Goal: Find specific page/section: Find specific page/section

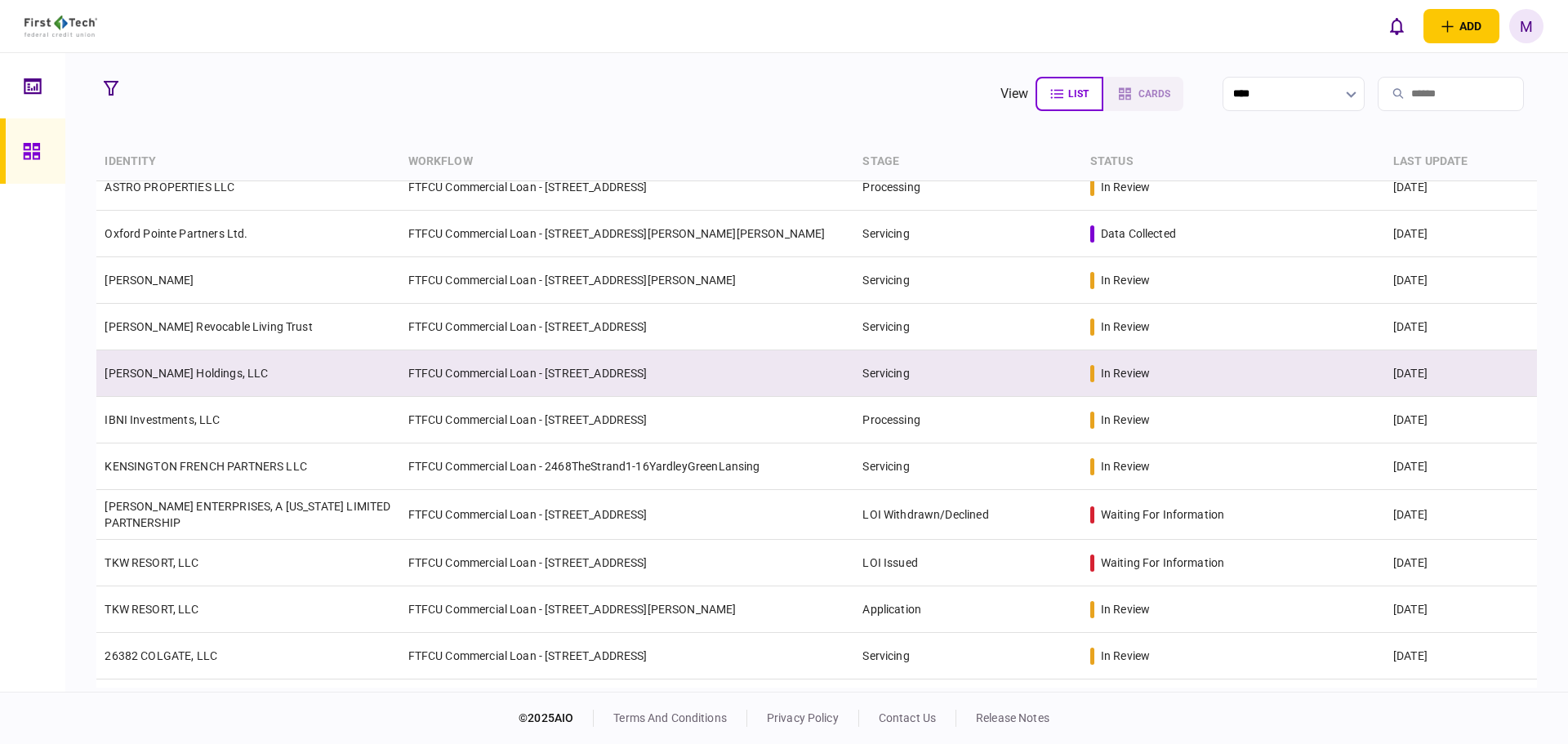
scroll to position [190, 0]
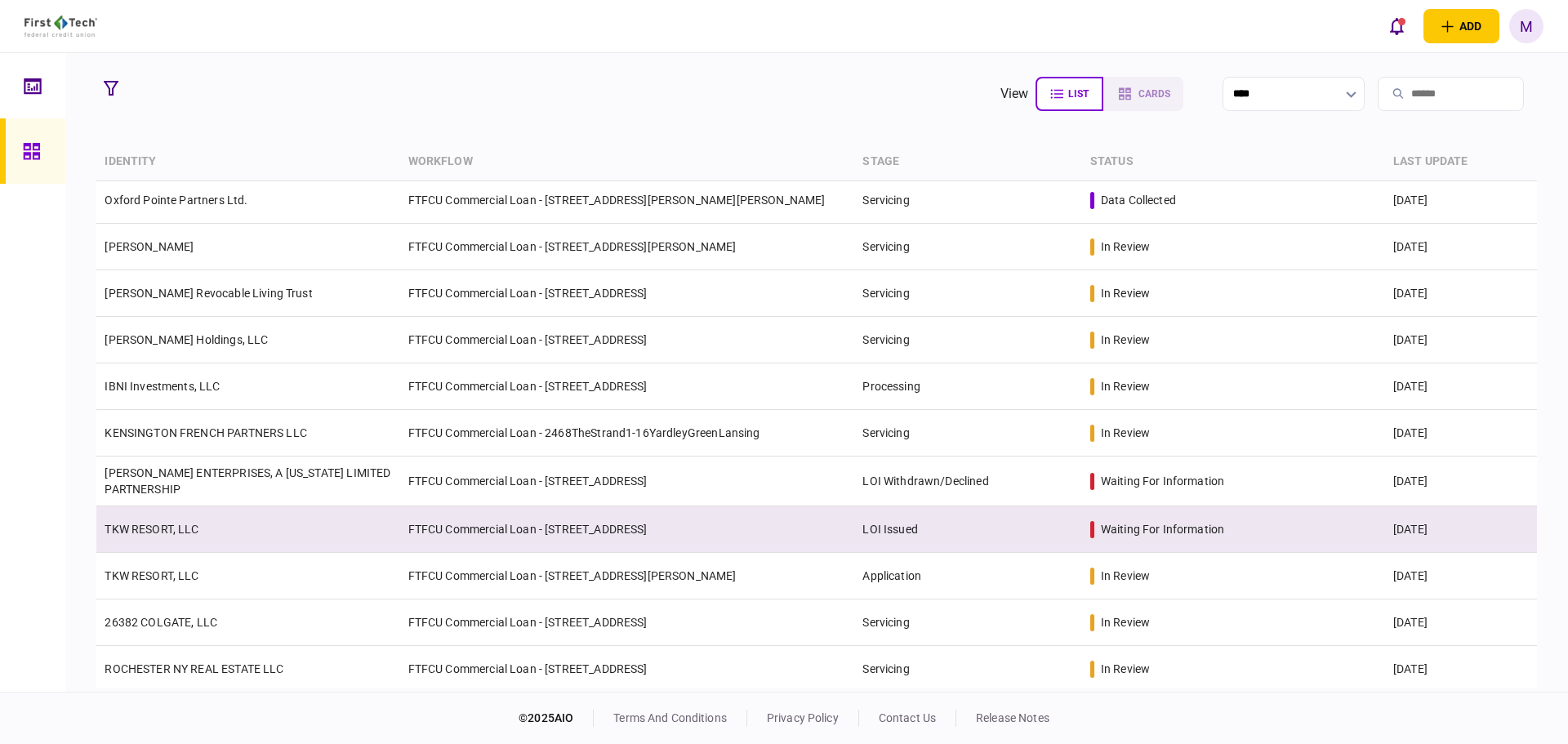
click at [189, 529] on link "TKW RESORT, LLC" at bounding box center [151, 529] width 94 height 13
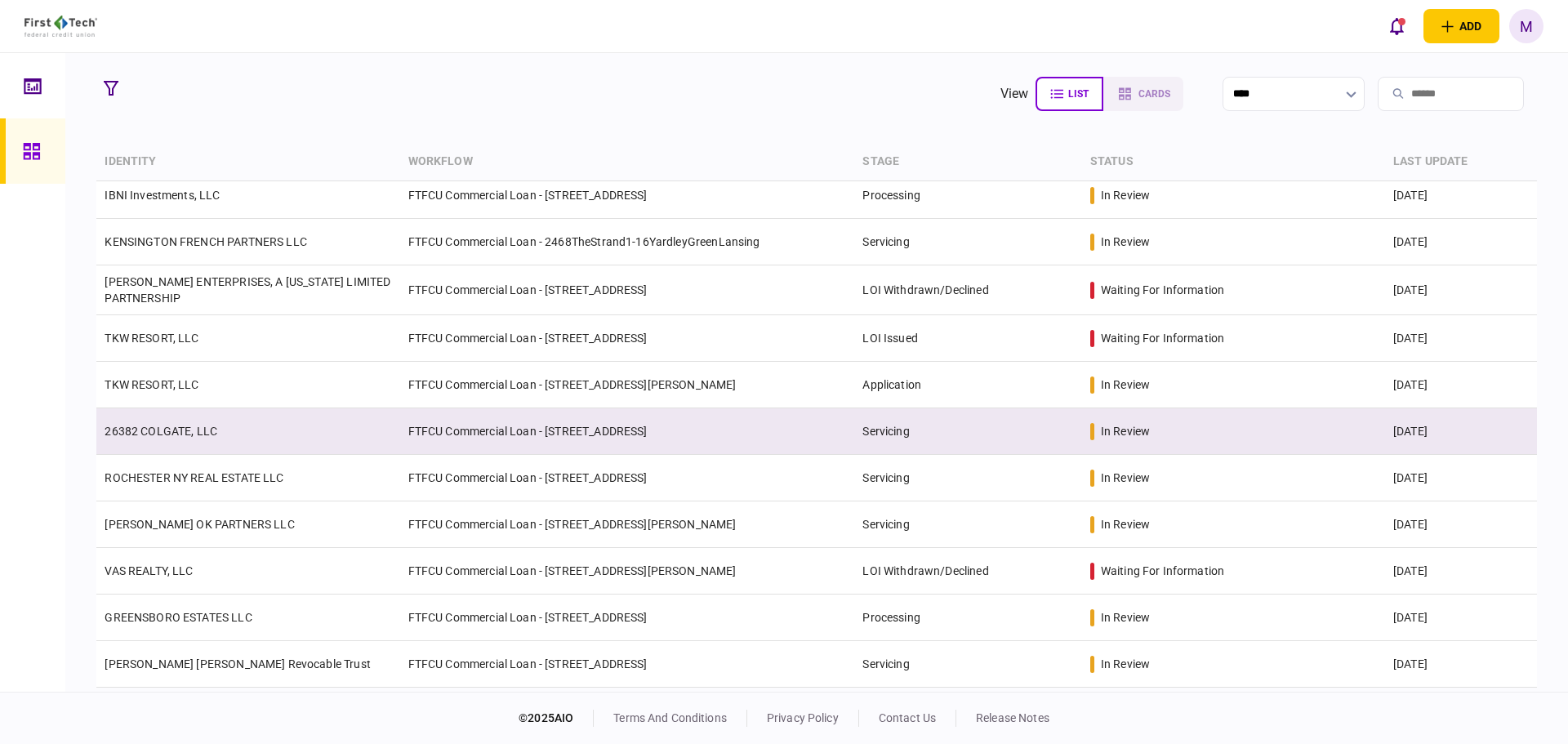
scroll to position [190, 0]
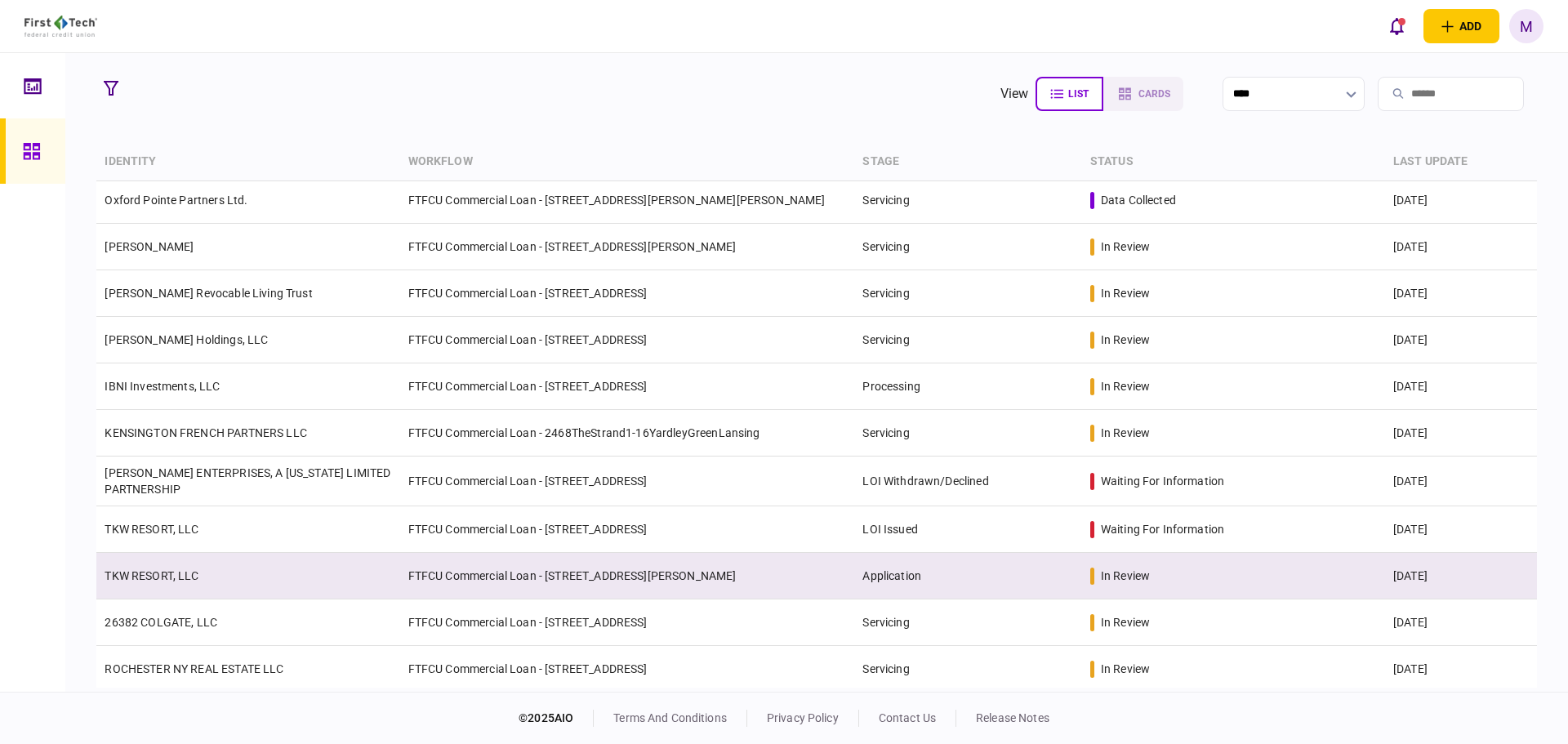
click at [243, 572] on td "TKW RESORT, LLC" at bounding box center [247, 576] width 303 height 47
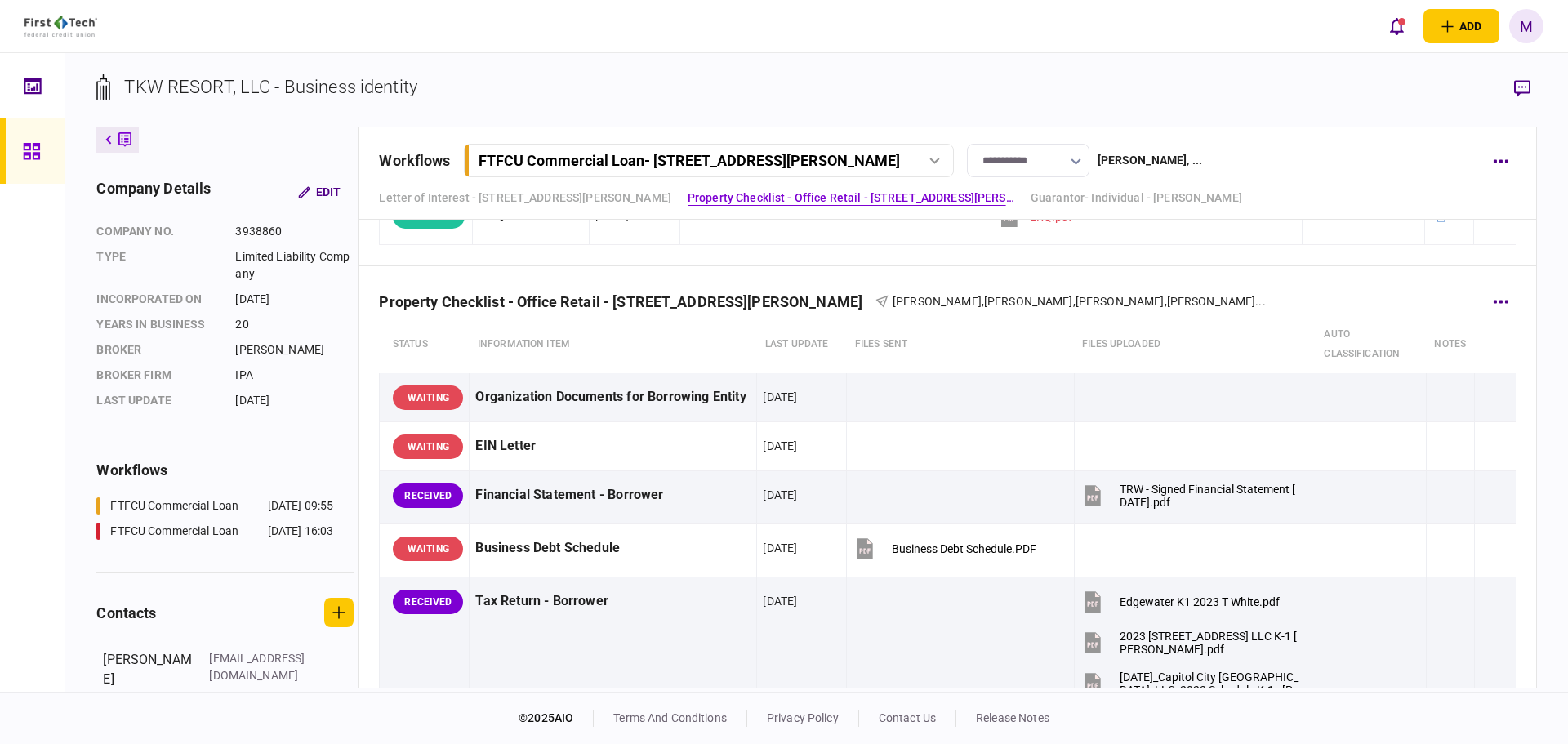
scroll to position [571, 0]
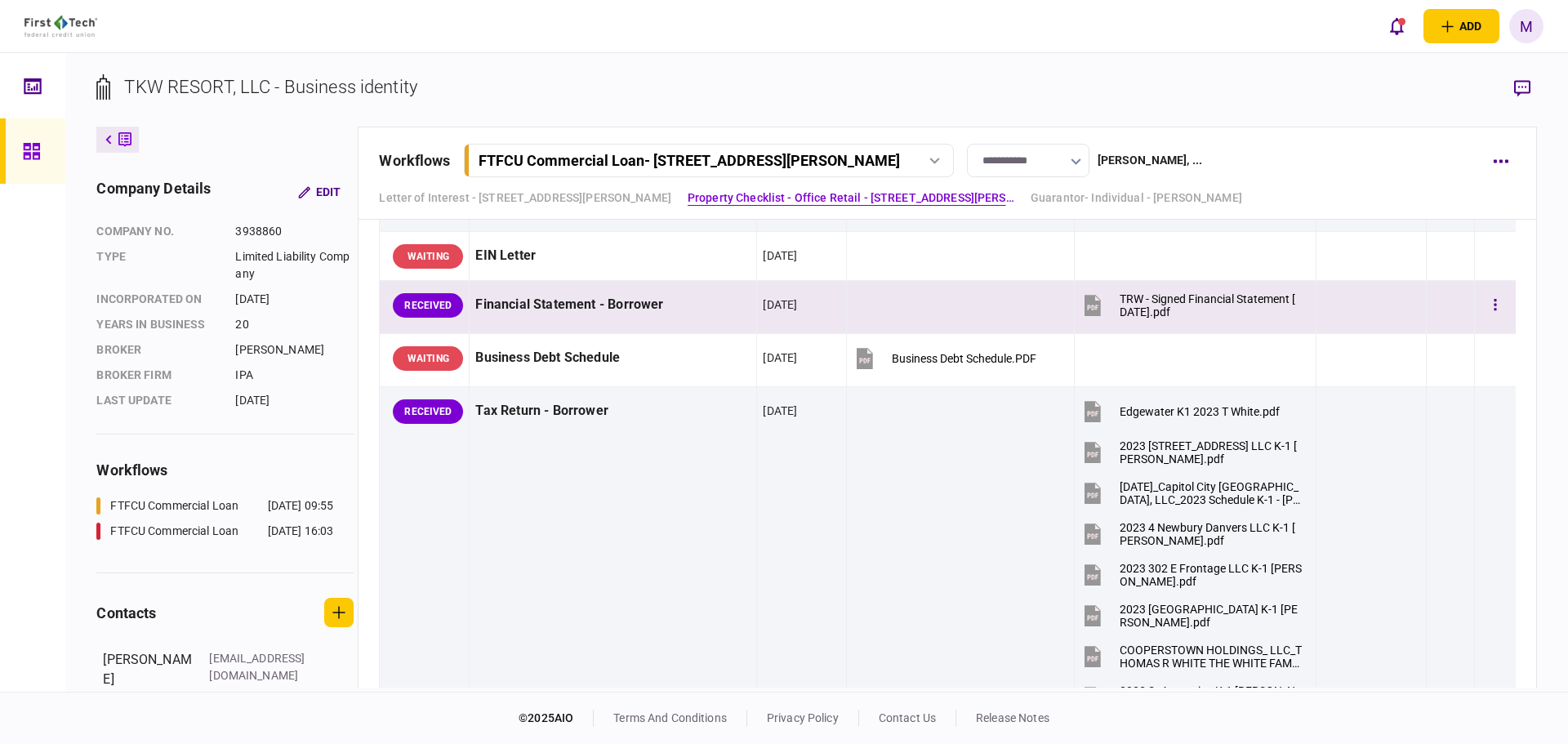
click at [1088, 310] on icon at bounding box center [1093, 307] width 10 height 5
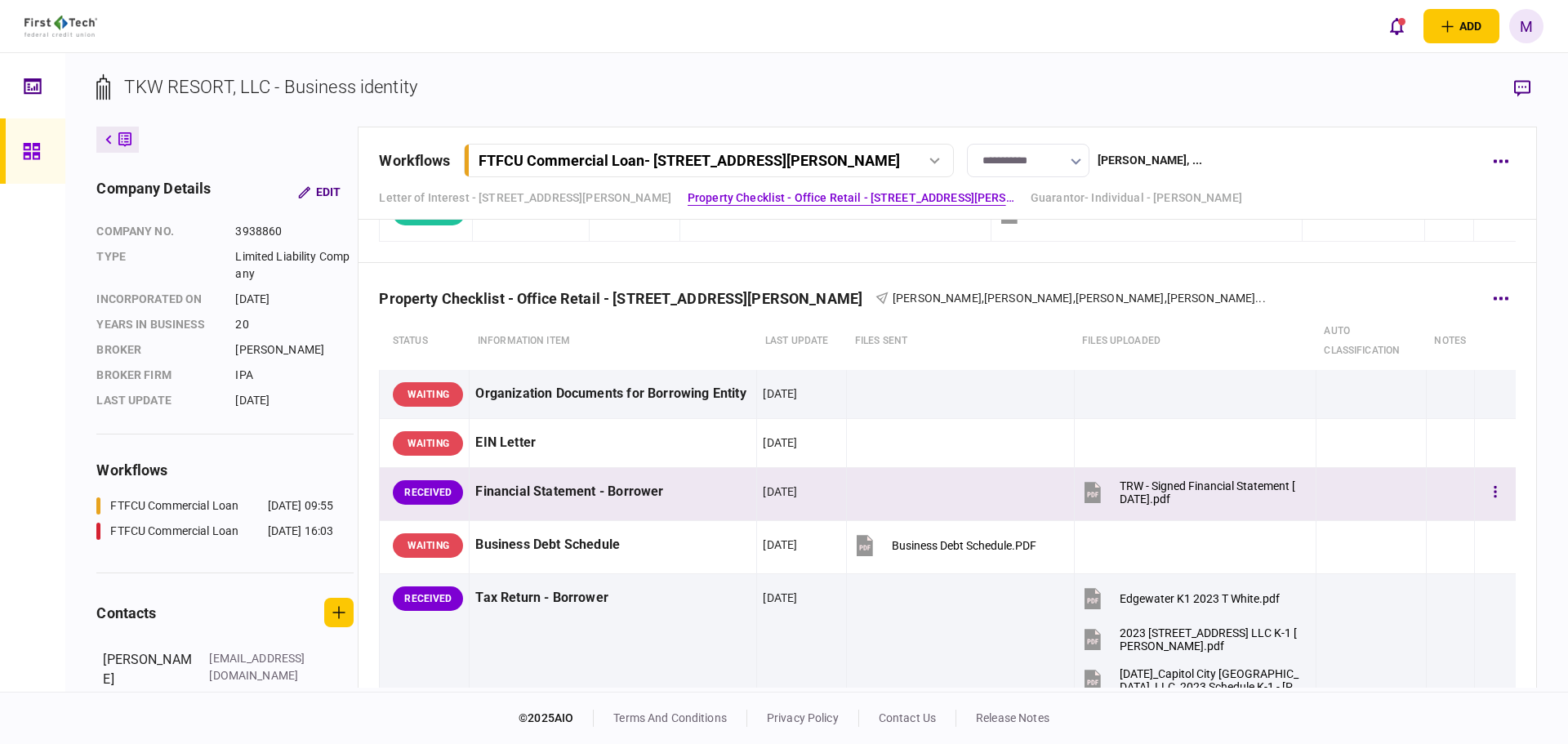
scroll to position [382, 0]
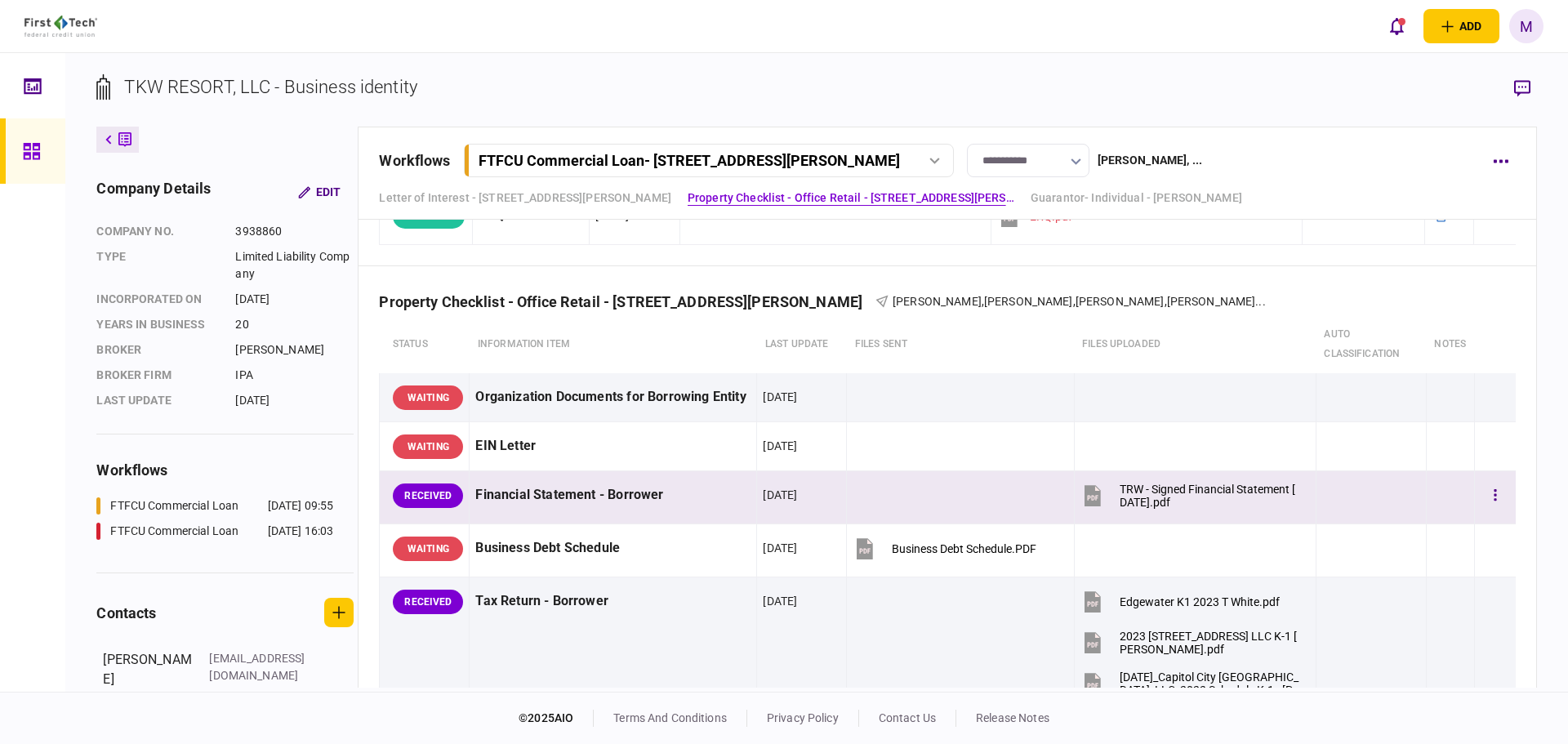
click at [780, 67] on div "**********" at bounding box center [817, 372] width 1503 height 639
drag, startPoint x: 577, startPoint y: 71, endPoint x: 521, endPoint y: 91, distance: 59.5
click at [577, 71] on div "**********" at bounding box center [817, 372] width 1503 height 639
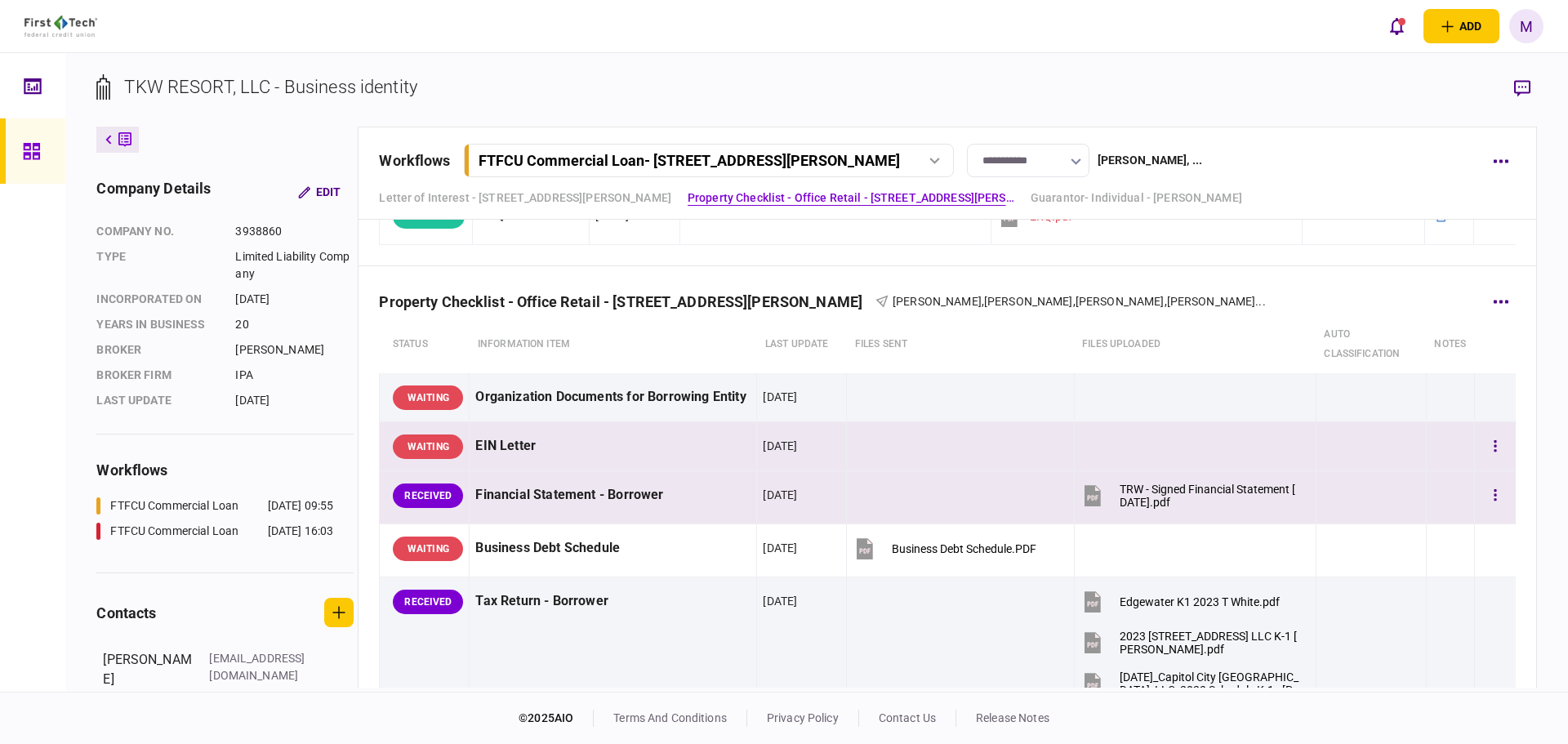
scroll to position [0, 0]
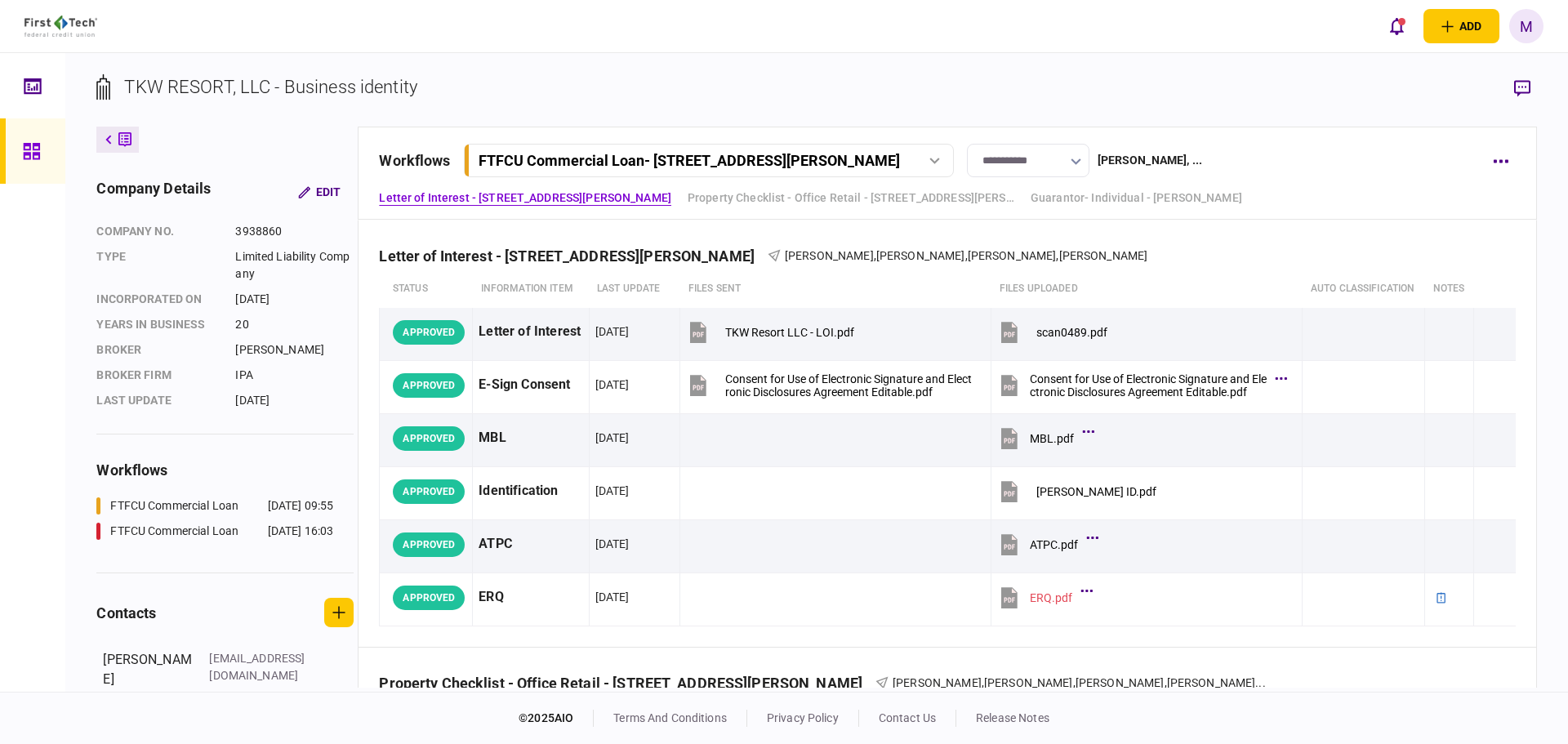
click at [44, 230] on div at bounding box center [32, 372] width 65 height 639
